Goal: Find specific page/section: Find specific page/section

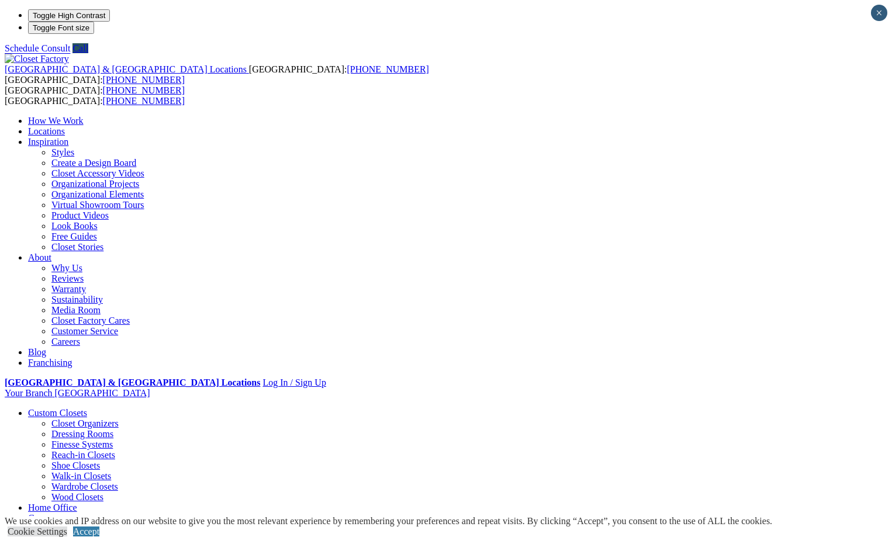
click at [65, 126] on link "Locations" at bounding box center [46, 131] width 37 height 10
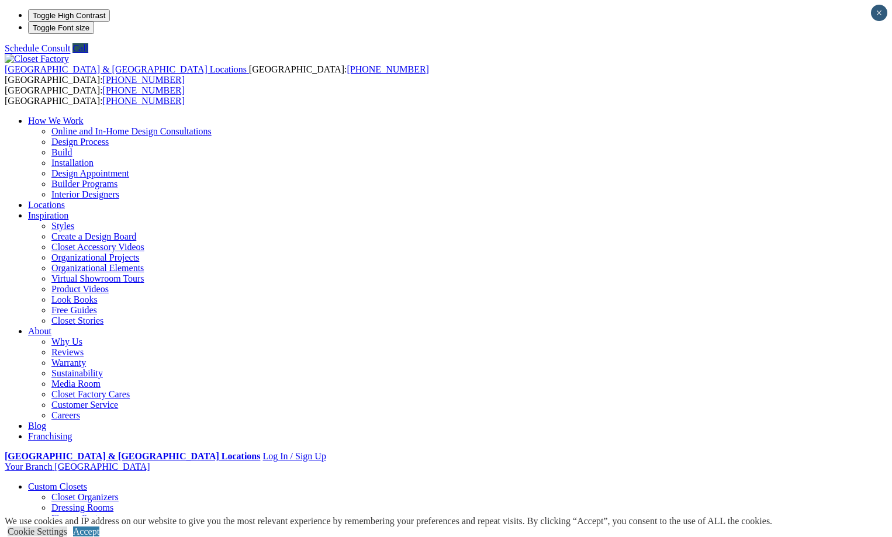
type input "*****"
click at [67, 527] on link "Cookie Settings" at bounding box center [38, 532] width 60 height 10
